Goal: Submit feedback/report problem

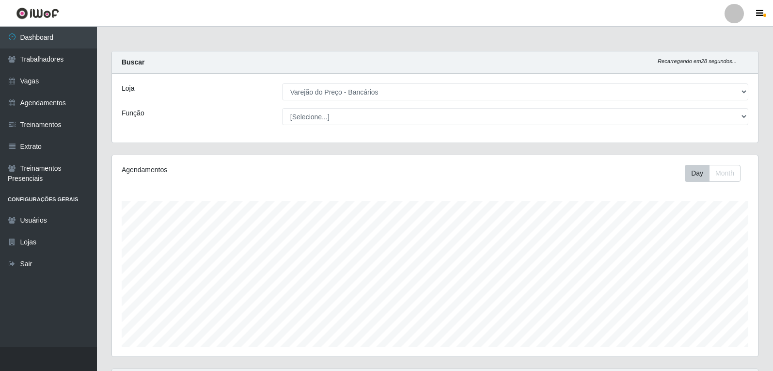
select select "157"
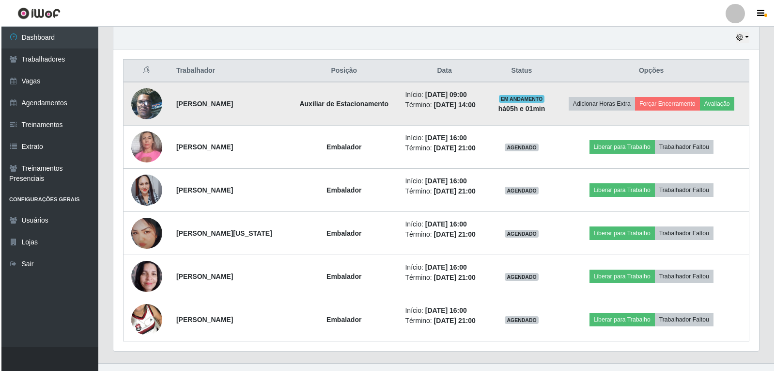
scroll to position [201, 646]
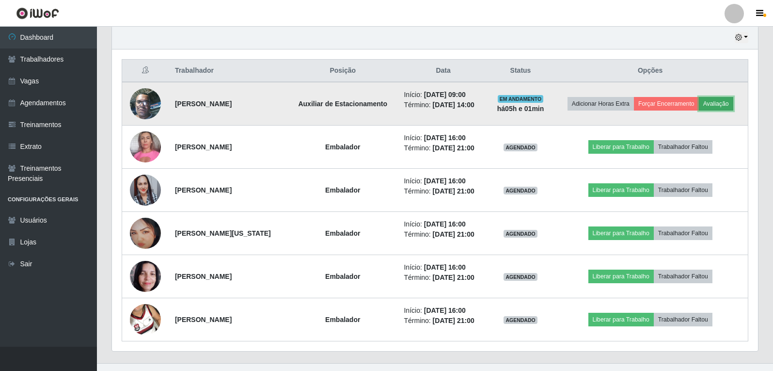
click at [718, 106] on button "Avaliação" at bounding box center [716, 104] width 34 height 14
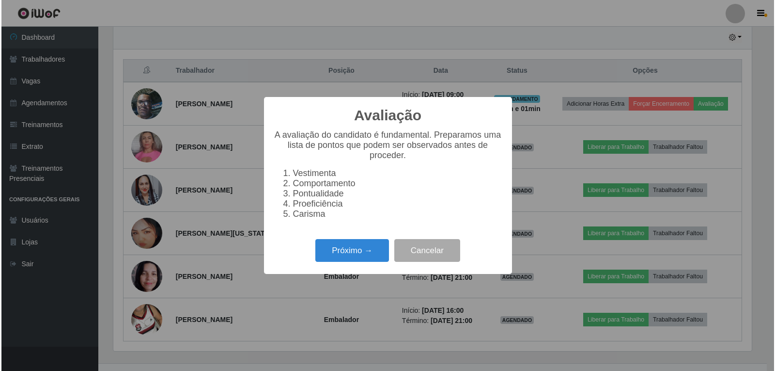
scroll to position [201, 641]
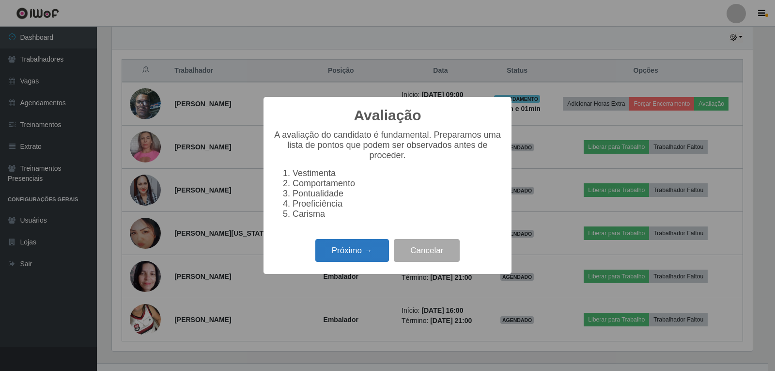
click at [376, 245] on button "Próximo →" at bounding box center [352, 250] width 74 height 23
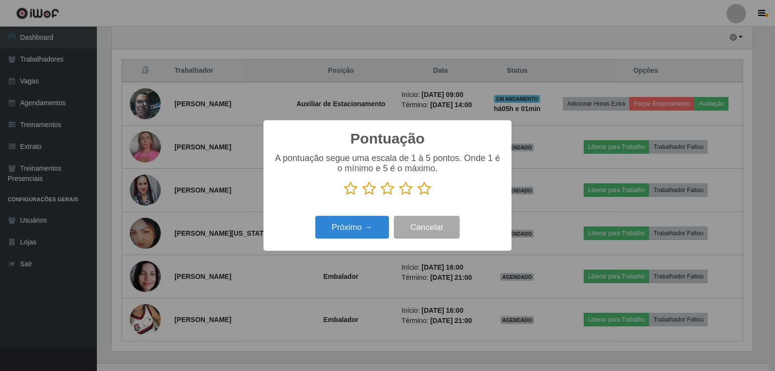
click at [423, 190] on icon at bounding box center [425, 188] width 14 height 15
click at [418, 196] on input "radio" at bounding box center [418, 196] width 0 height 0
click at [389, 225] on button "Próximo →" at bounding box center [352, 227] width 74 height 23
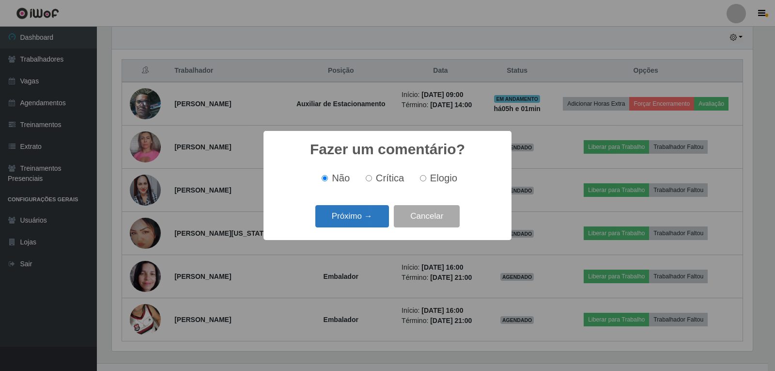
click at [374, 217] on button "Próximo →" at bounding box center [352, 216] width 74 height 23
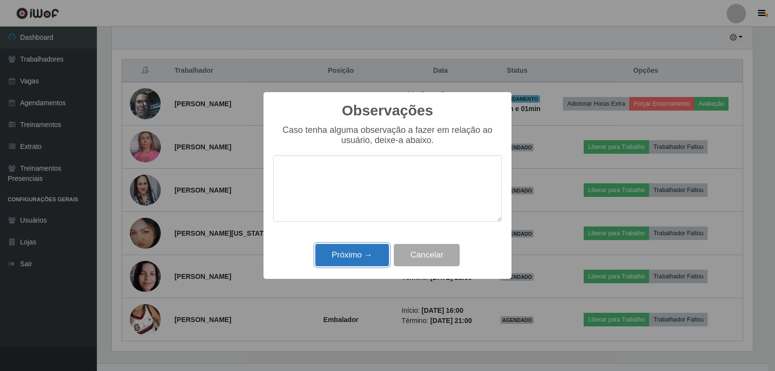
click at [364, 255] on button "Próximo →" at bounding box center [352, 255] width 74 height 23
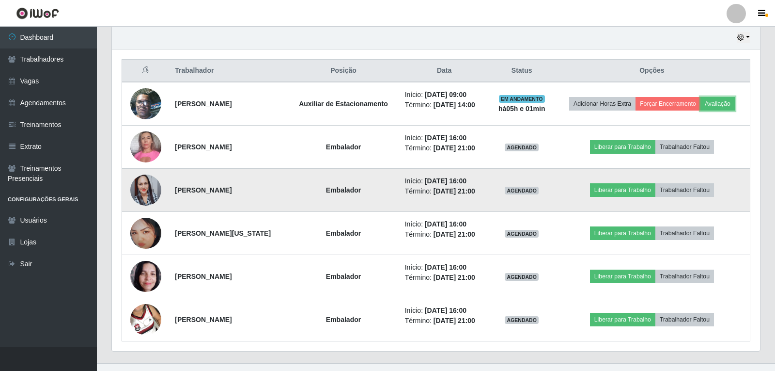
scroll to position [201, 646]
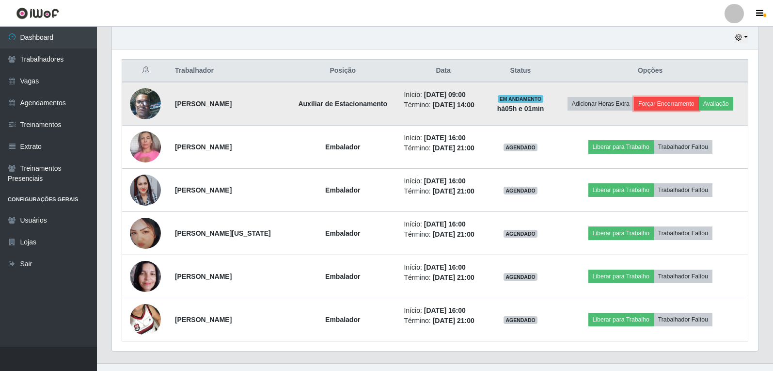
click at [651, 105] on button "Forçar Encerramento" at bounding box center [666, 104] width 65 height 14
click at [667, 105] on button "Forçar Encerramento" at bounding box center [666, 104] width 65 height 14
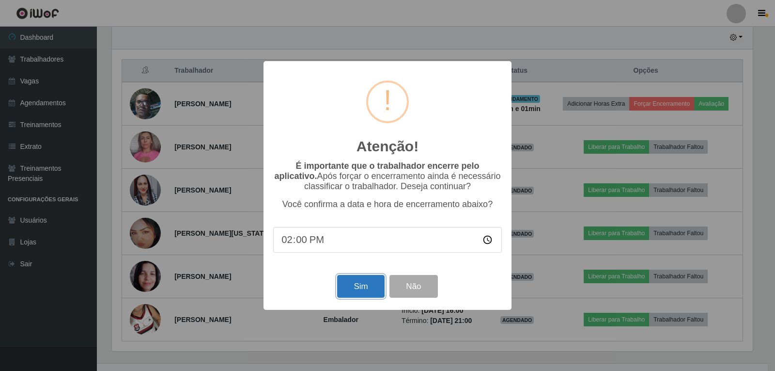
click at [360, 280] on button "Sim" at bounding box center [360, 286] width 47 height 23
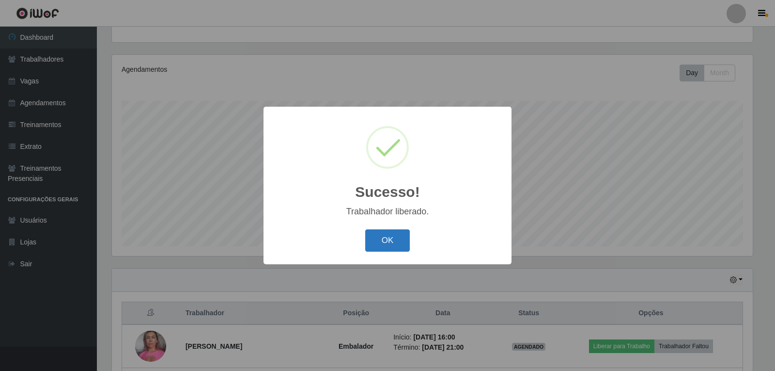
click at [386, 235] on button "OK" at bounding box center [387, 240] width 45 height 23
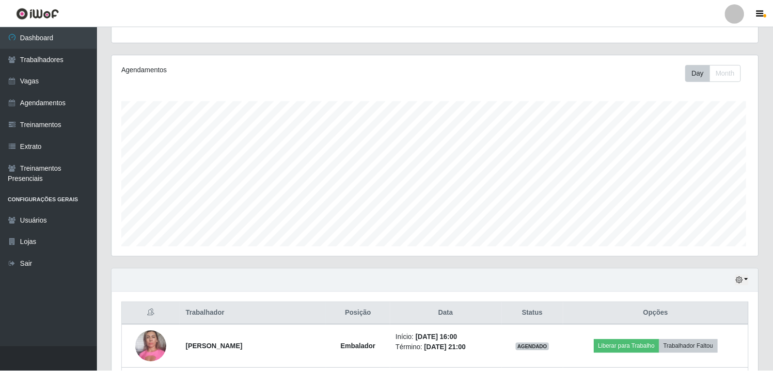
scroll to position [201, 646]
